Goal: Task Accomplishment & Management: Complete application form

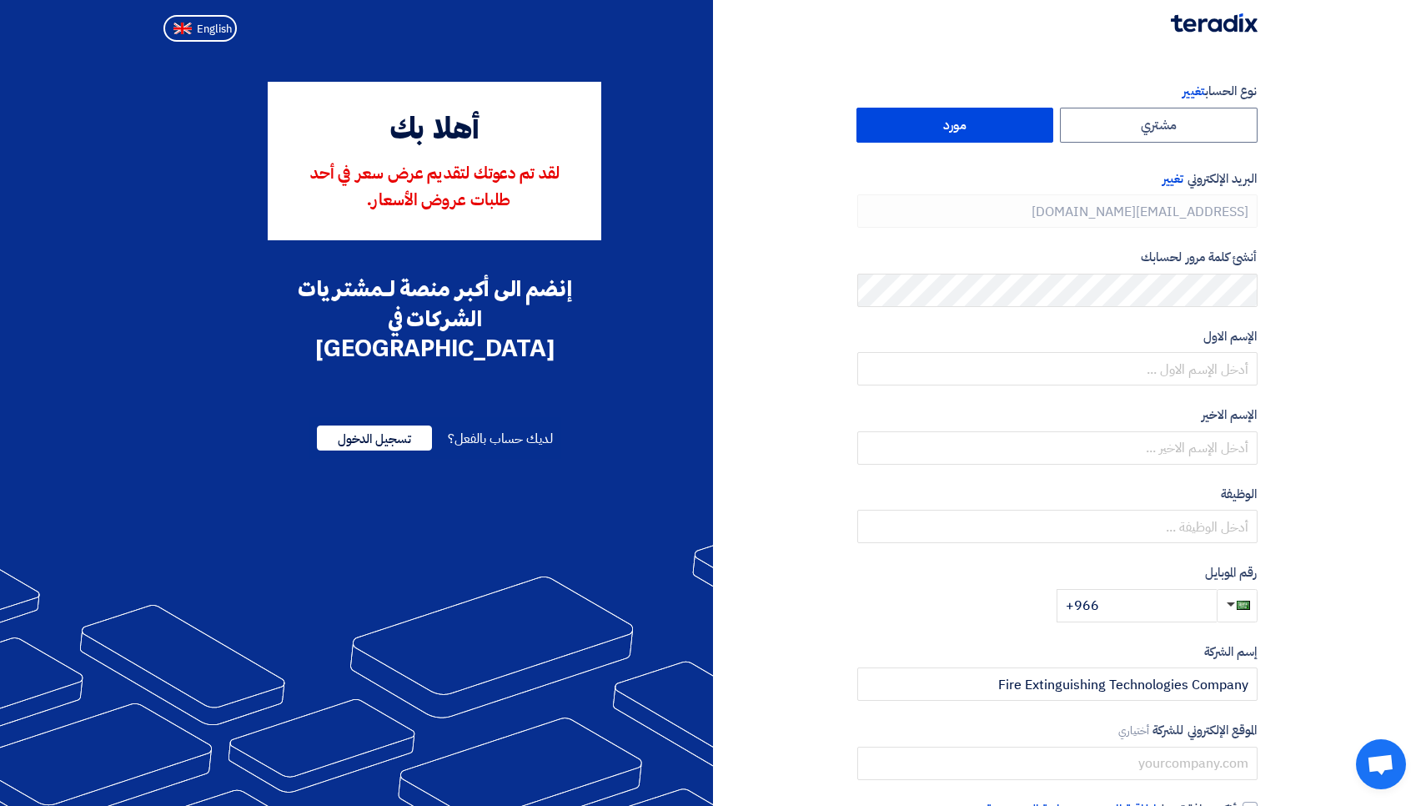
type input "[PHONE_NUMBER]"
type input "Amer"
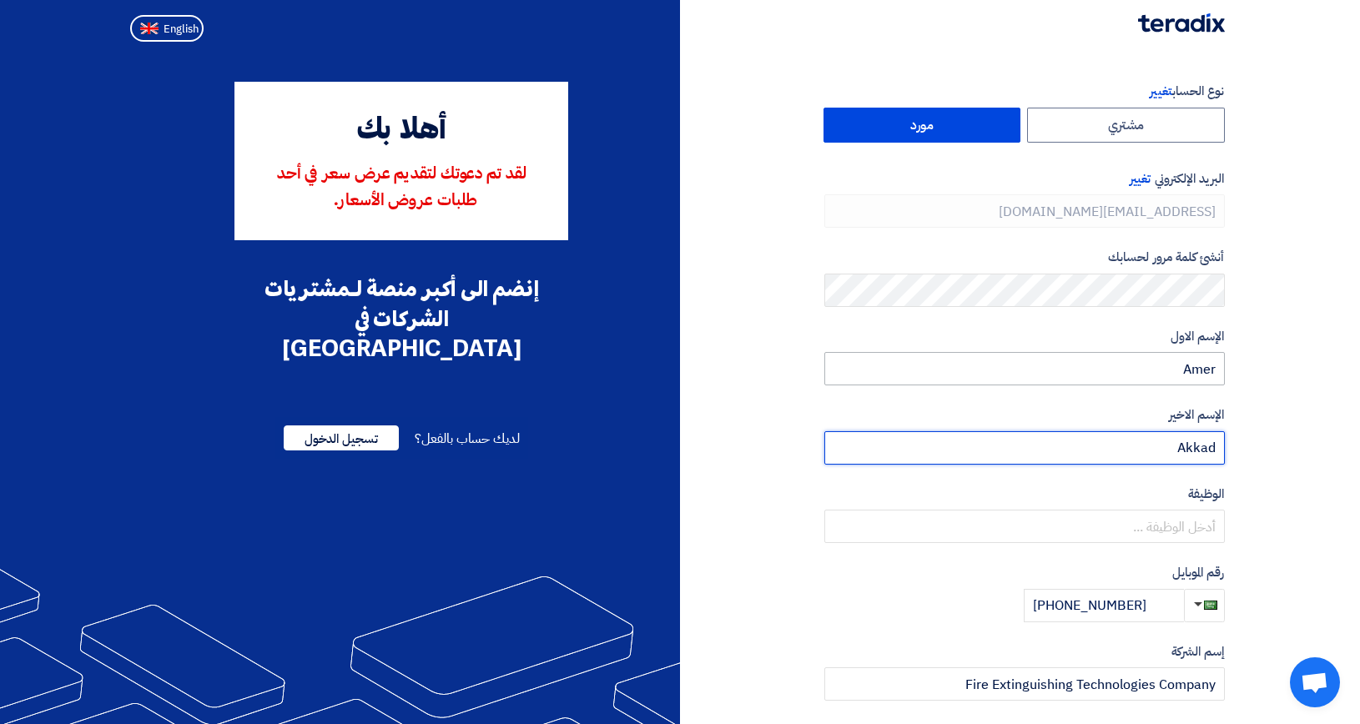
type input "Akkad"
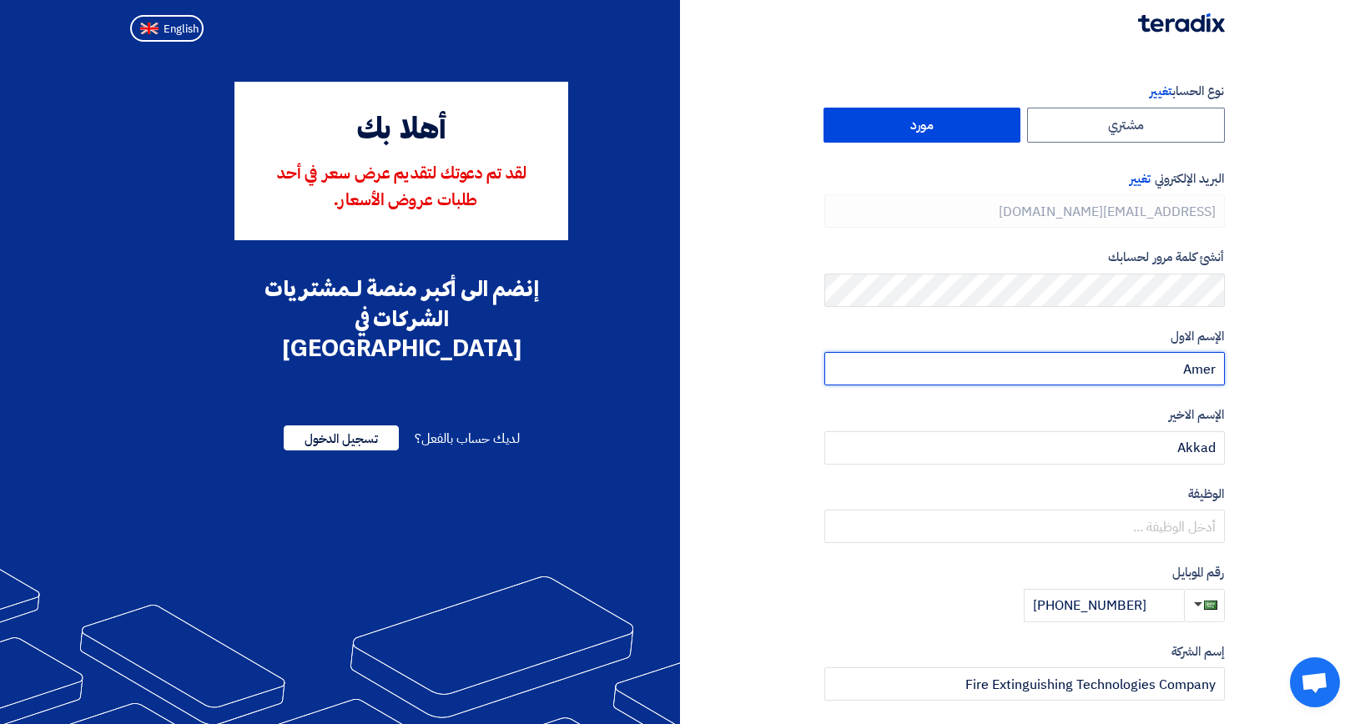
click at [1178, 370] on input "Amer" at bounding box center [1024, 368] width 400 height 33
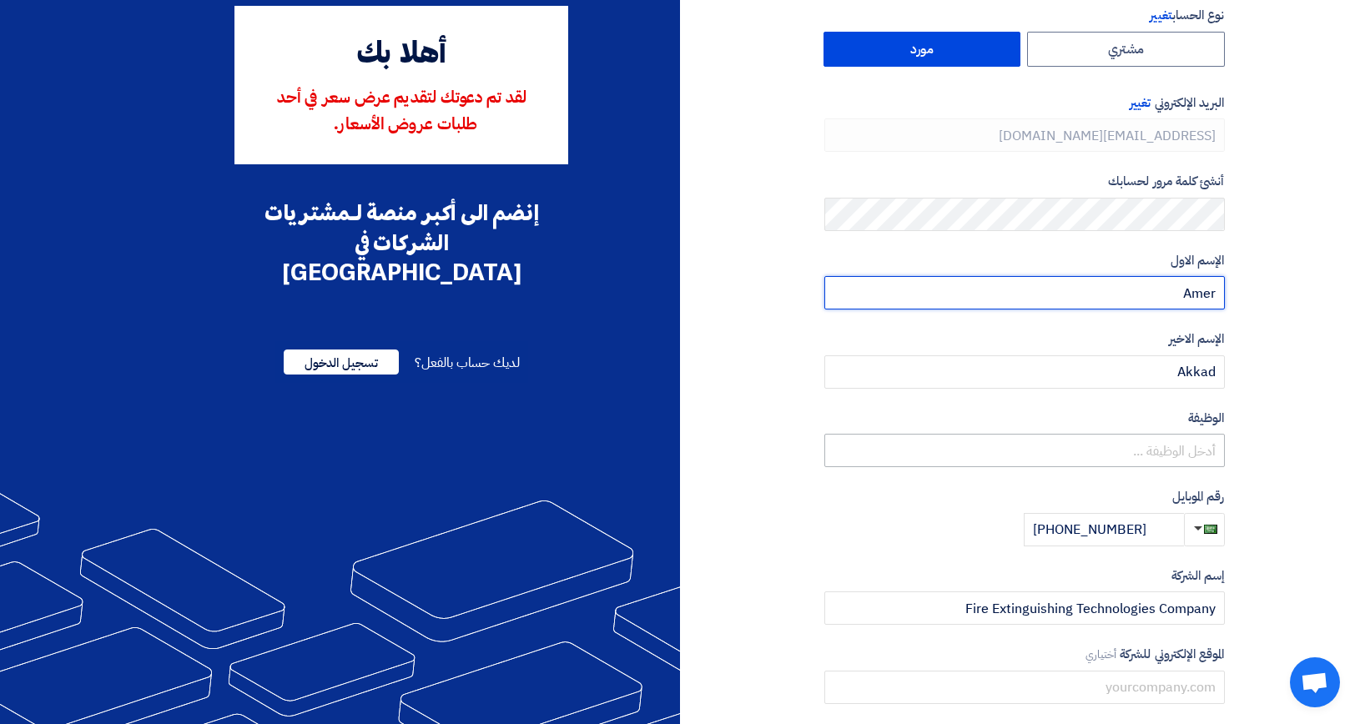
scroll to position [91, 0]
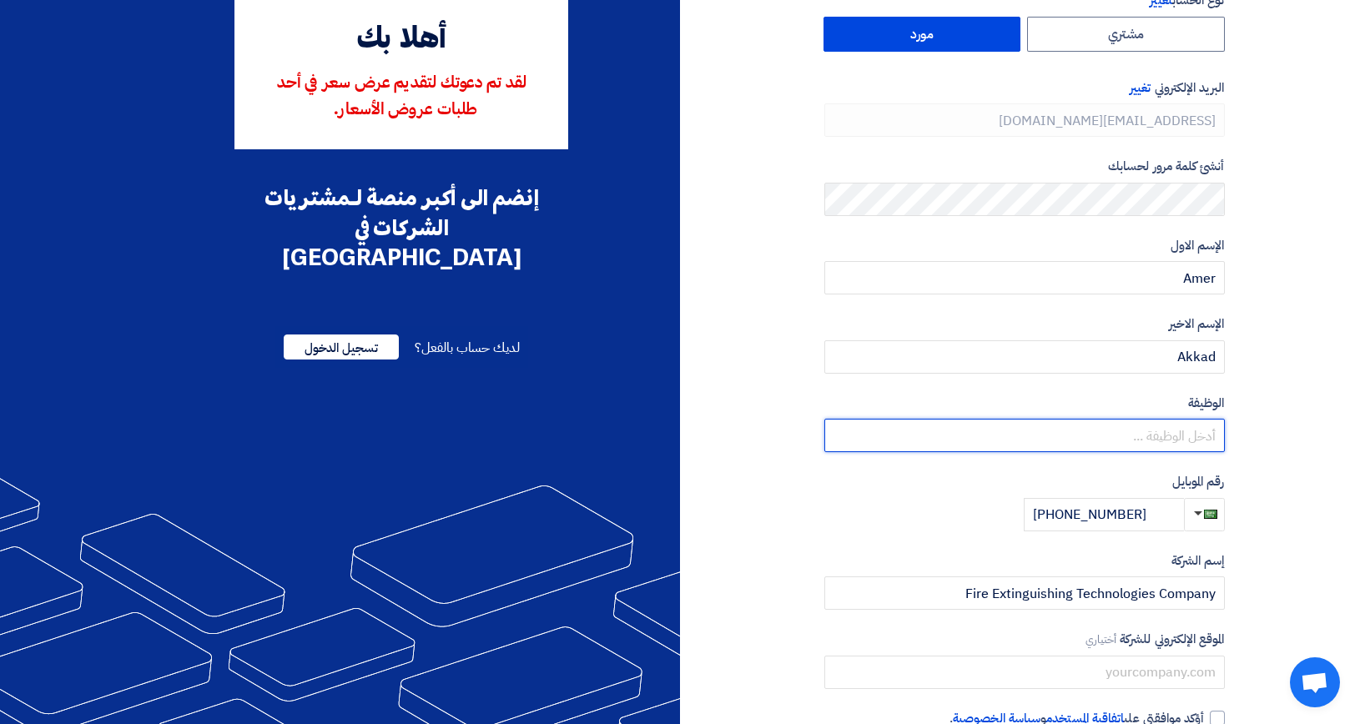
click at [849, 435] on input "text" at bounding box center [1024, 435] width 400 height 33
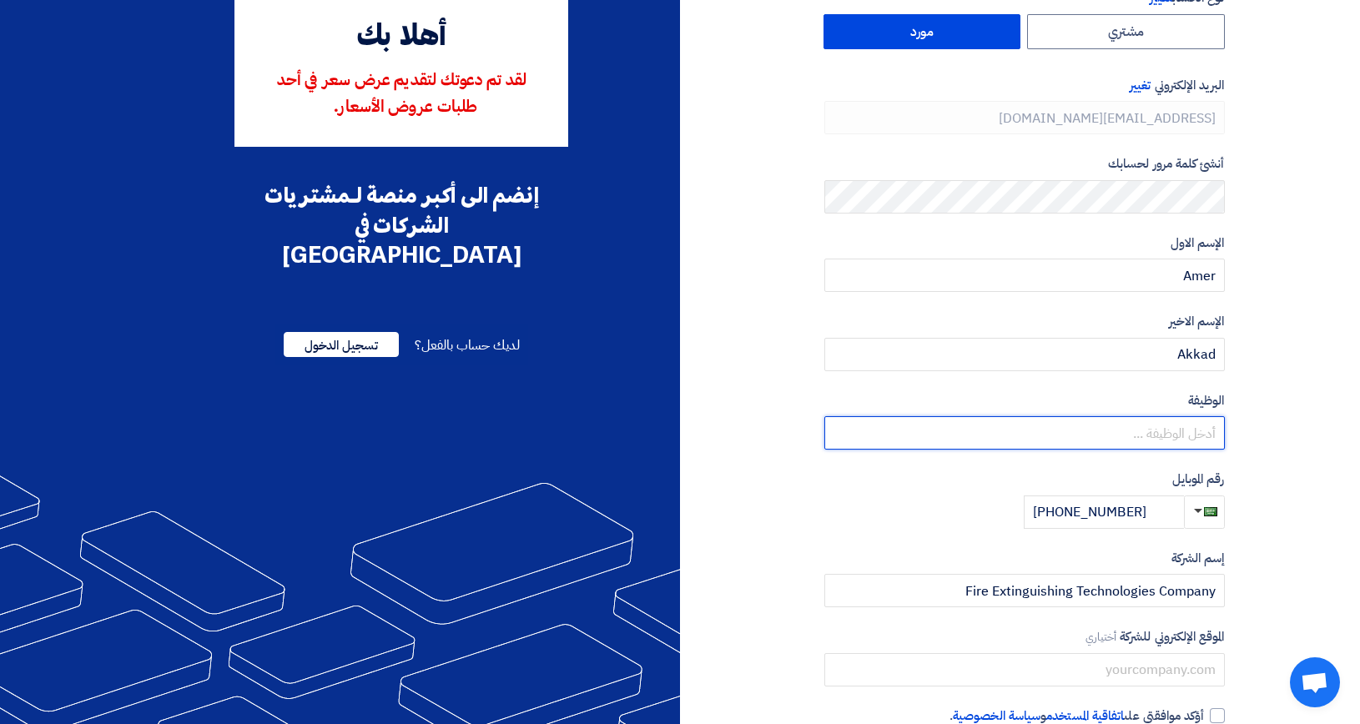
click at [849, 433] on input "text" at bounding box center [1024, 432] width 400 height 33
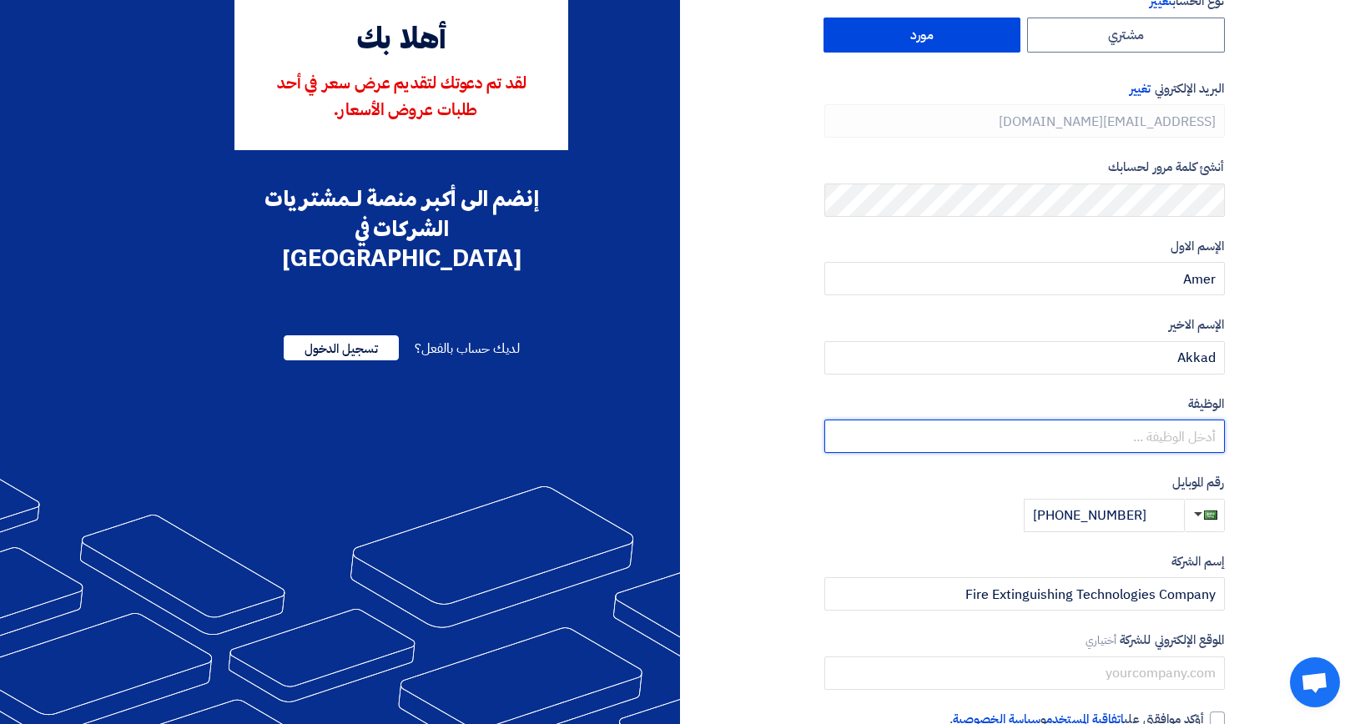
click at [848, 433] on input "text" at bounding box center [1024, 436] width 400 height 33
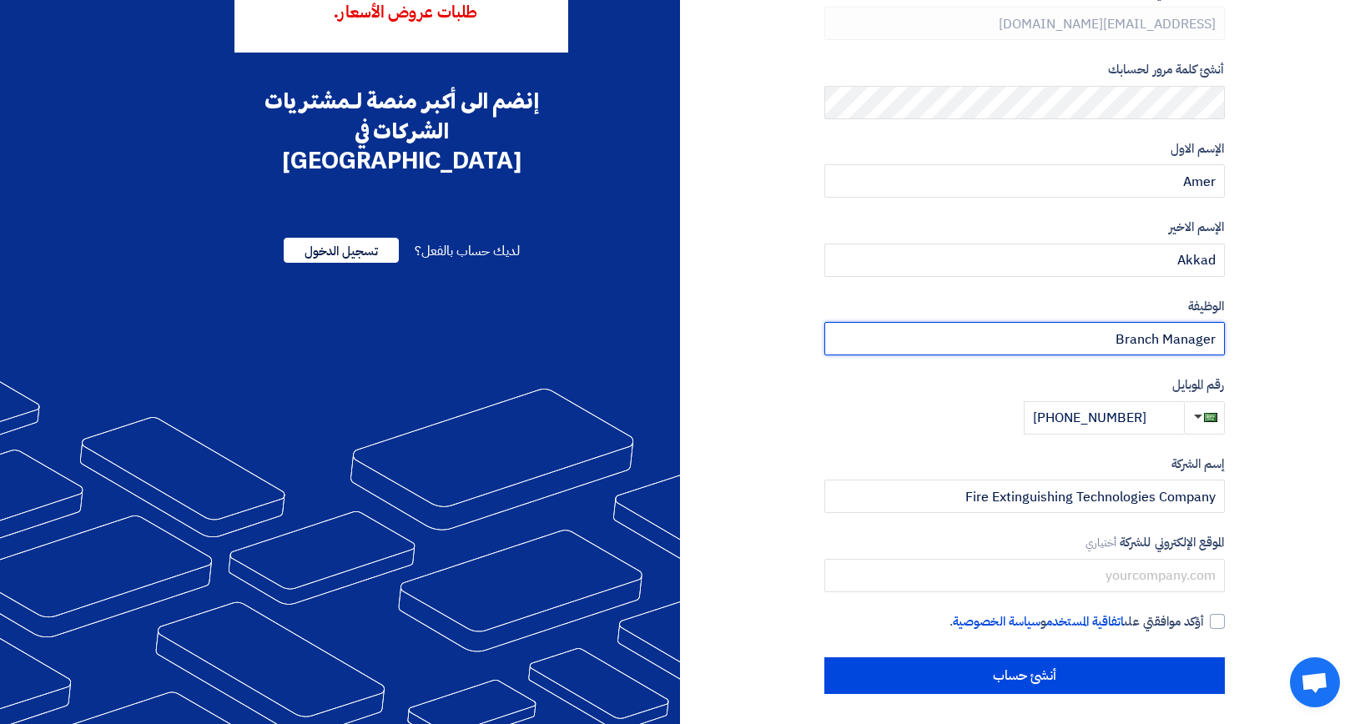
scroll to position [187, 0]
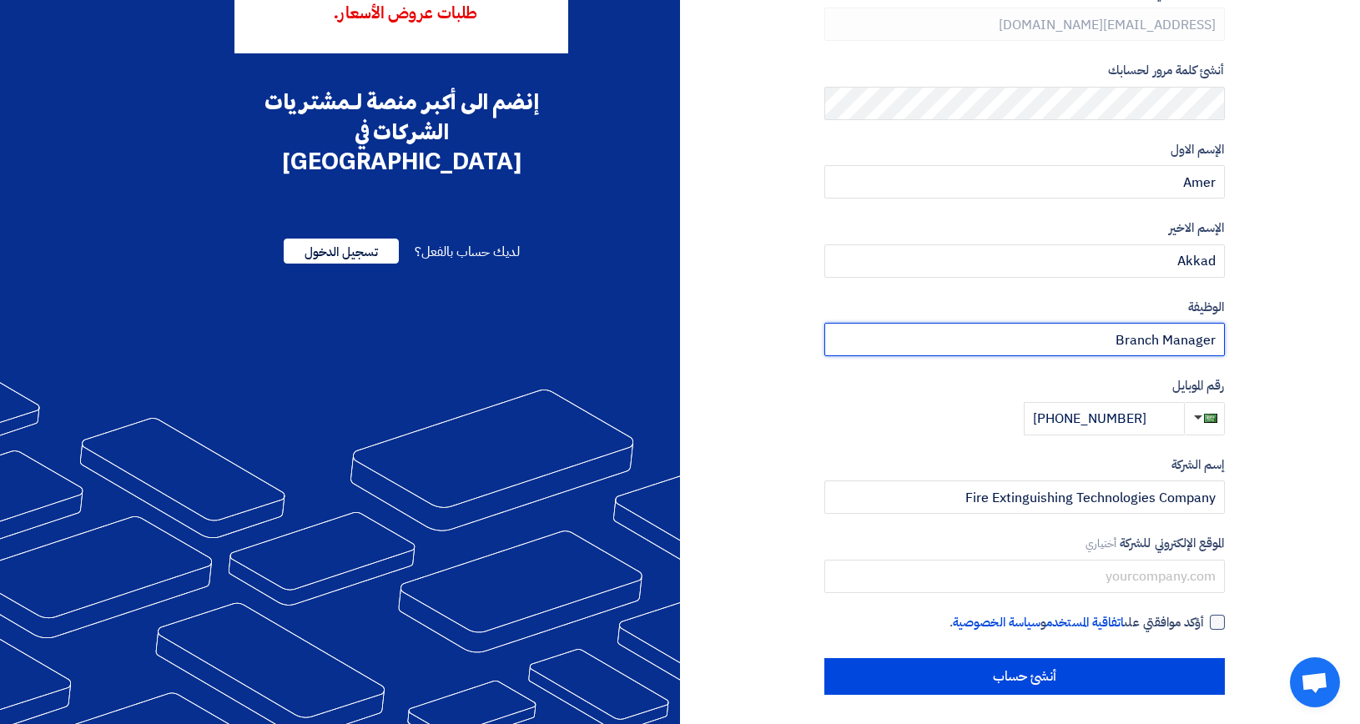
type input "Branch Manager"
click at [1218, 620] on div at bounding box center [1216, 622] width 15 height 15
click at [1204, 620] on input "أؤكد موافقتي على اتفاقية المستخدم و سياسة الخصوصية ." at bounding box center [1004, 629] width 400 height 33
checkbox input "true"
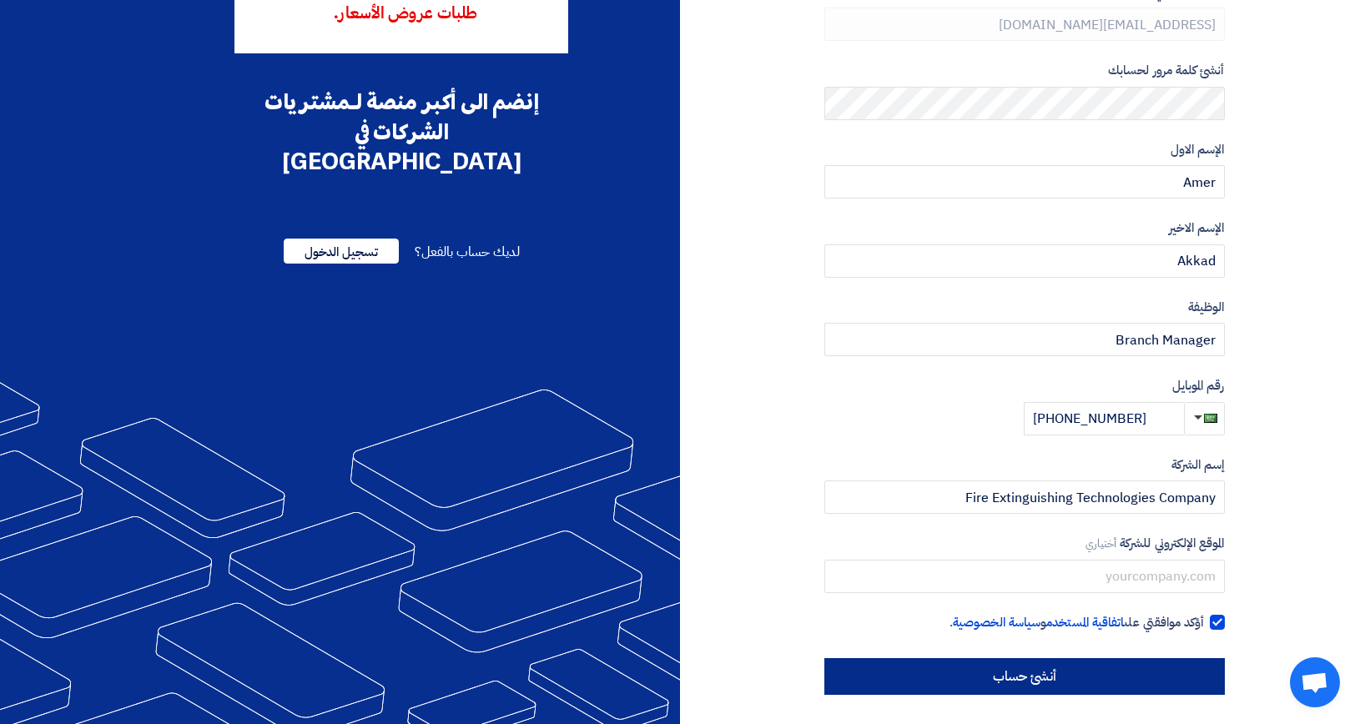
click at [1054, 677] on input "أنشئ حساب" at bounding box center [1024, 676] width 400 height 37
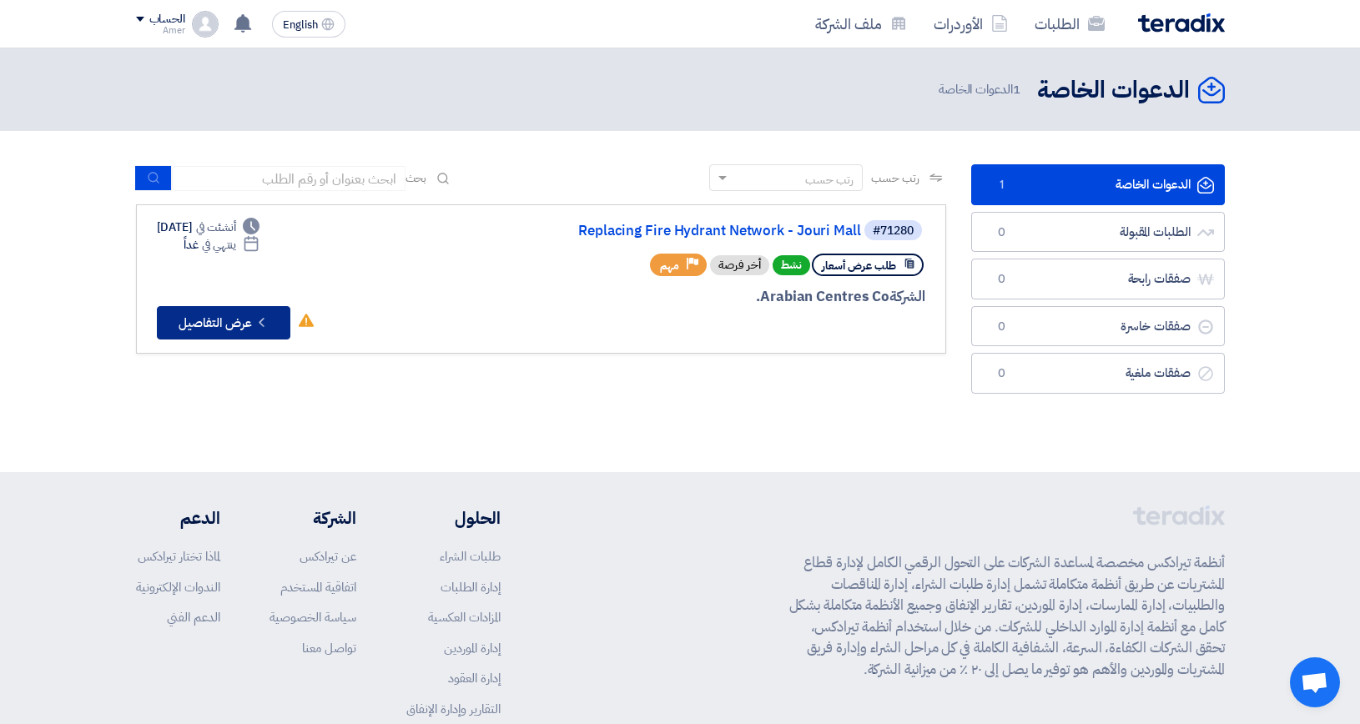
click at [219, 325] on button "Check details عرض التفاصيل" at bounding box center [223, 322] width 133 height 33
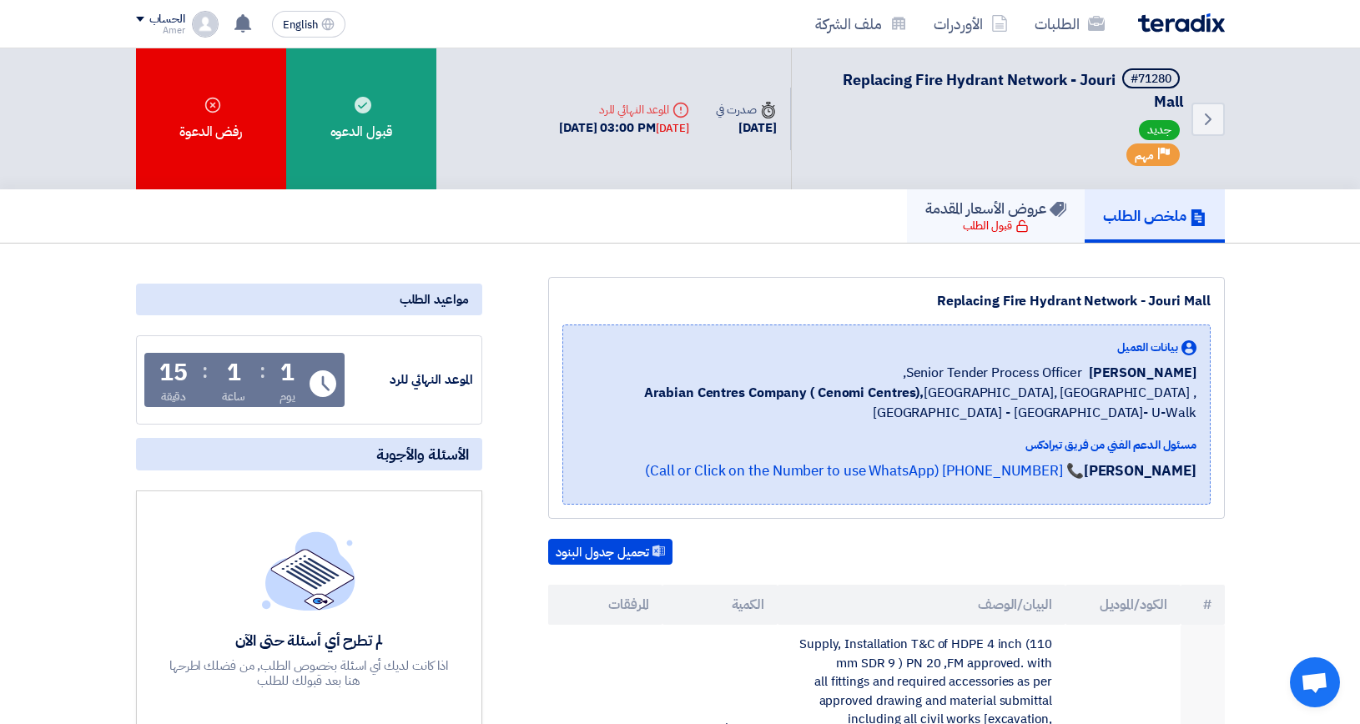
click at [978, 219] on div "قبول الطلب" at bounding box center [996, 226] width 66 height 17
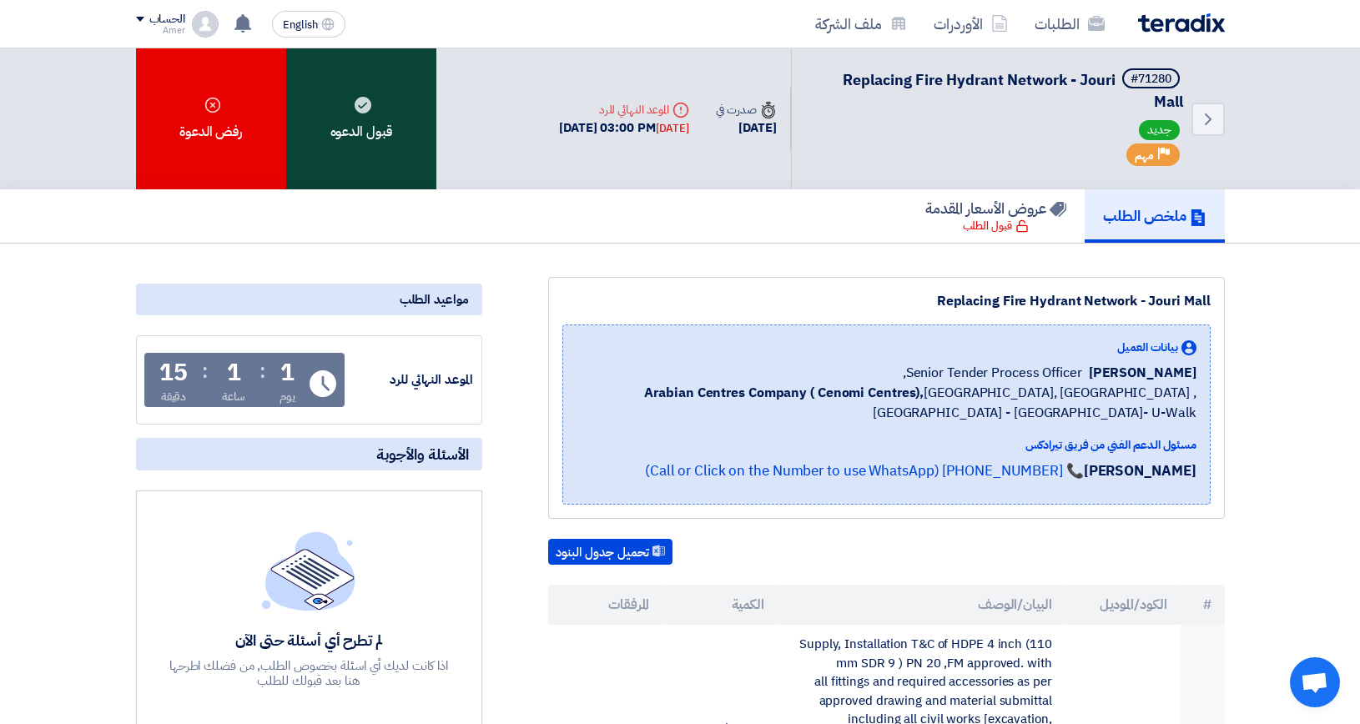
click at [379, 123] on div "قبول الدعوه" at bounding box center [361, 118] width 150 height 141
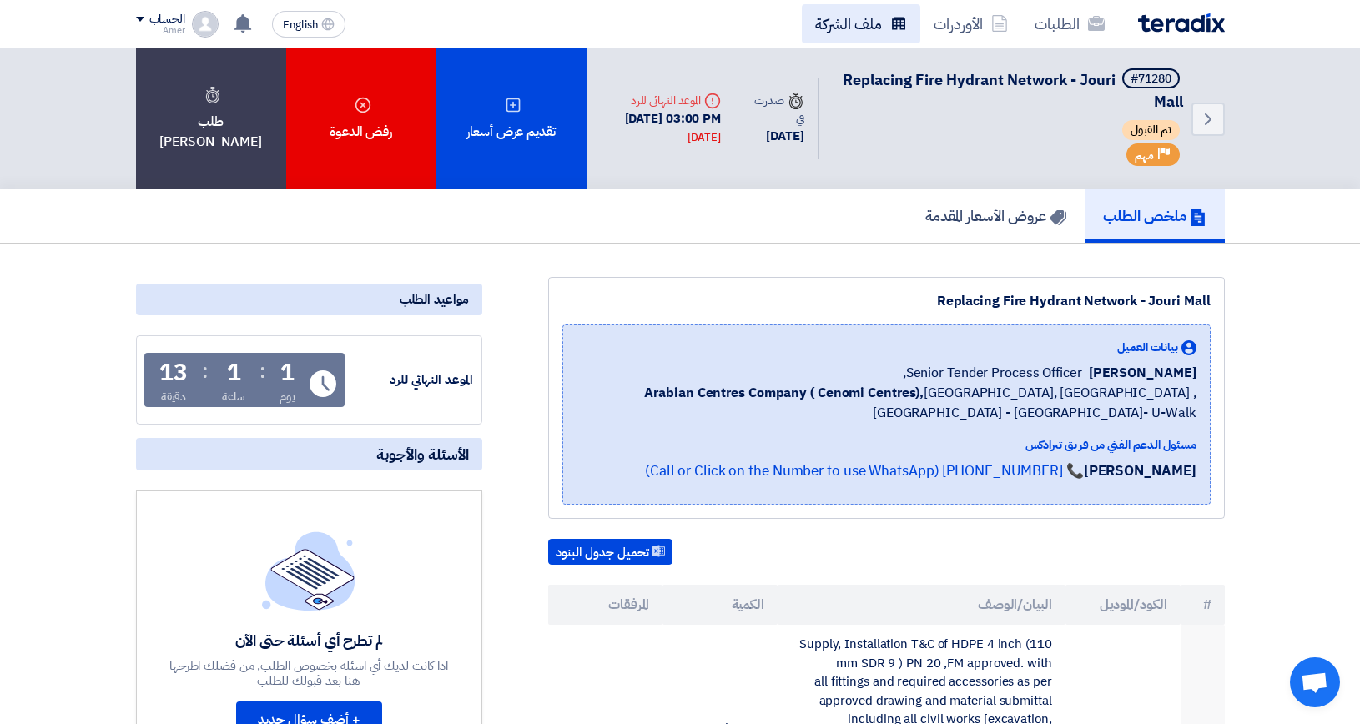
click at [876, 24] on link "ملف الشركة" at bounding box center [861, 23] width 118 height 39
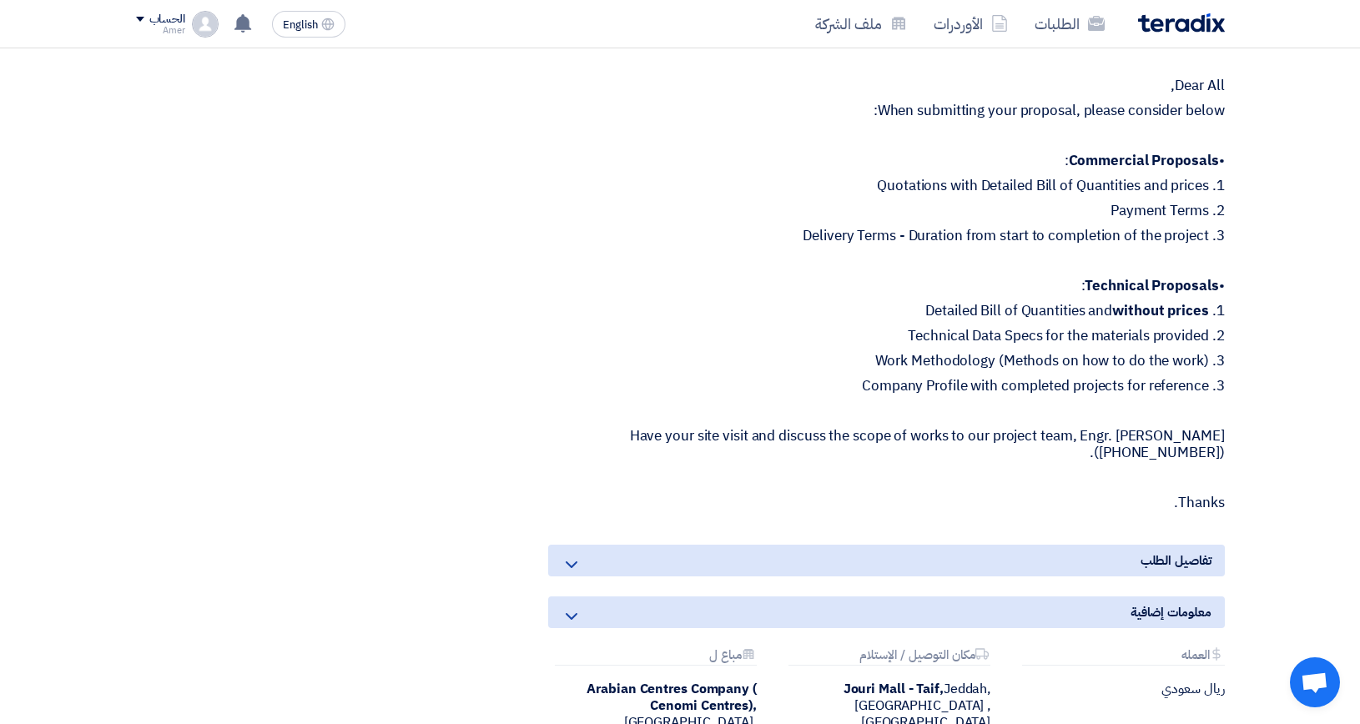
scroll to position [1340, 0]
